Goal: Transaction & Acquisition: Book appointment/travel/reservation

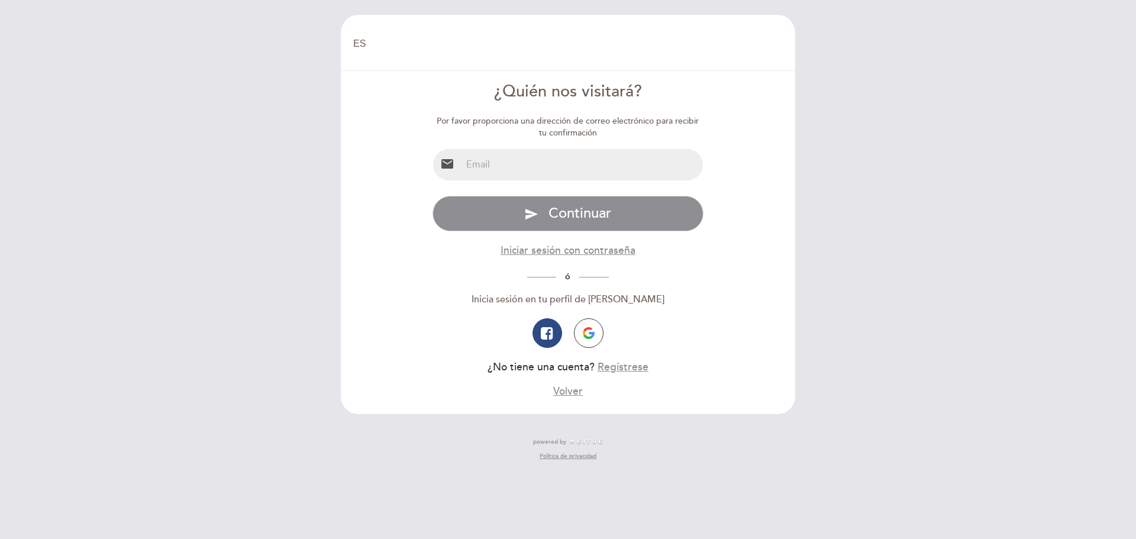
select select "es"
click at [589, 336] on img "button" at bounding box center [589, 333] width 12 height 12
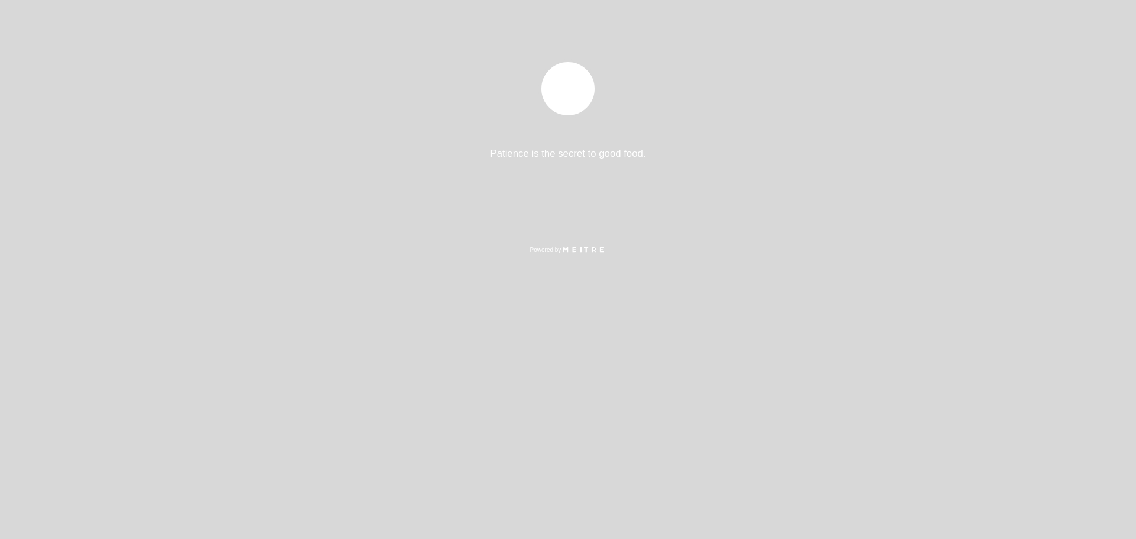
select select "es"
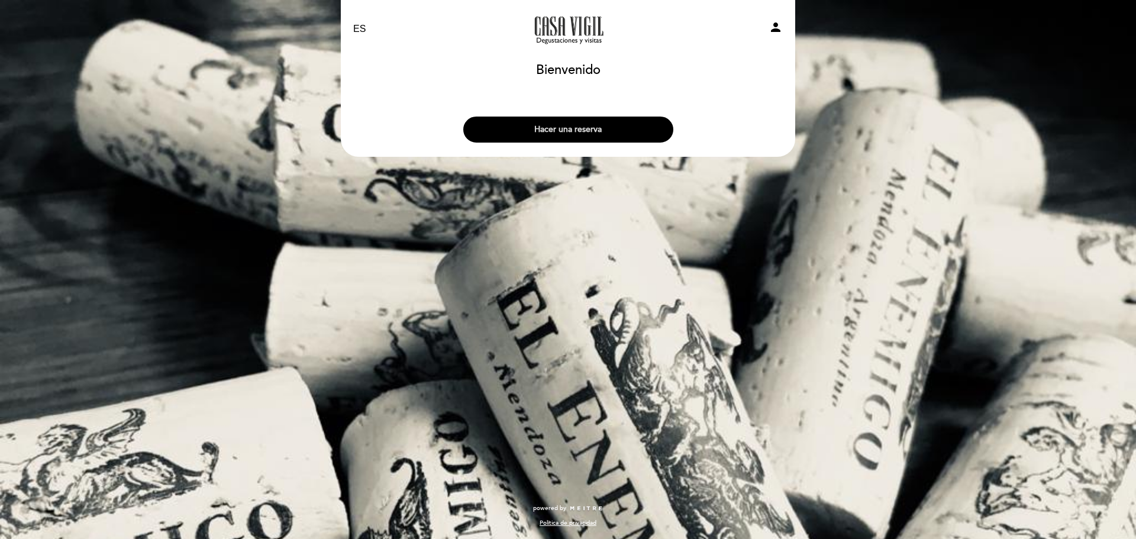
click at [559, 137] on button "Hacer una reserva" at bounding box center [568, 130] width 210 height 26
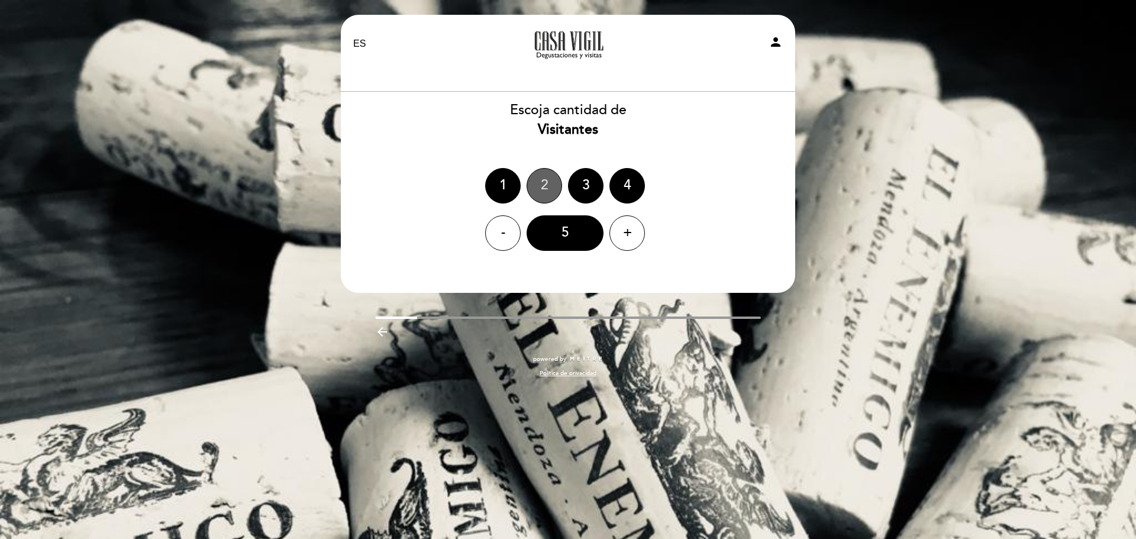
click at [545, 182] on div "2" at bounding box center [545, 186] width 36 height 36
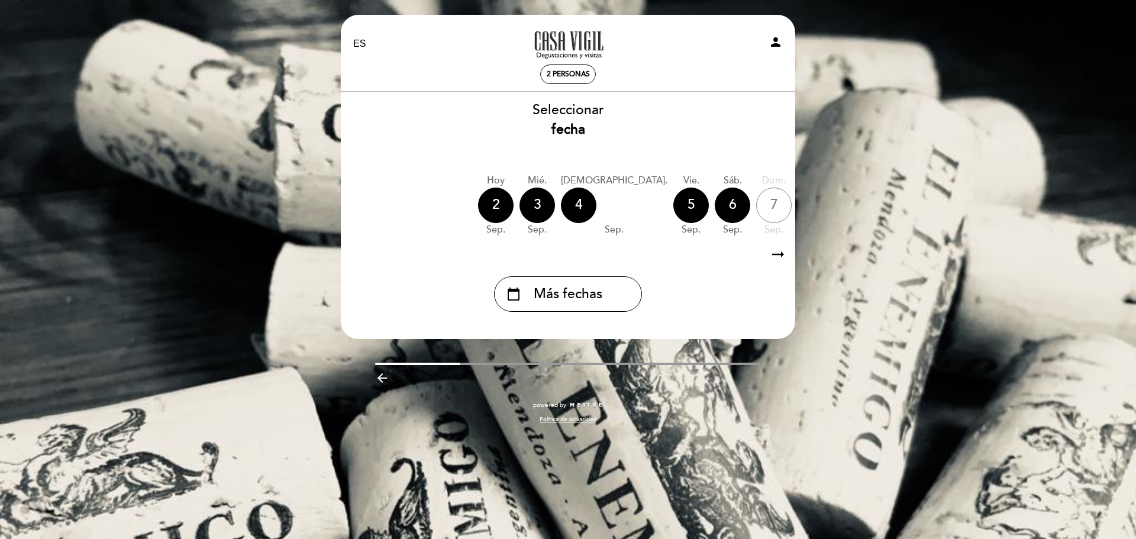
click at [839, 208] on div "9" at bounding box center [857, 206] width 36 height 36
